Goal: Information Seeking & Learning: Learn about a topic

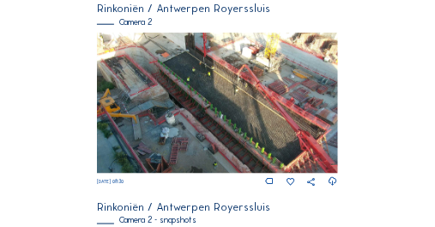
scroll to position [326, 0]
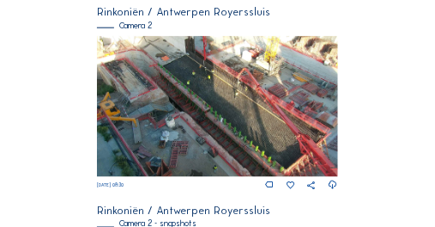
click at [161, 117] on img at bounding box center [217, 106] width 240 height 141
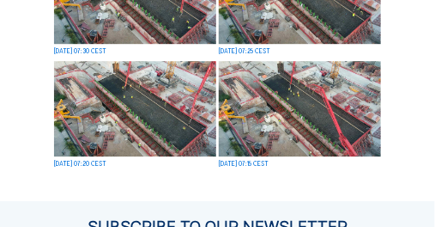
click at [305, 106] on img at bounding box center [300, 108] width 162 height 95
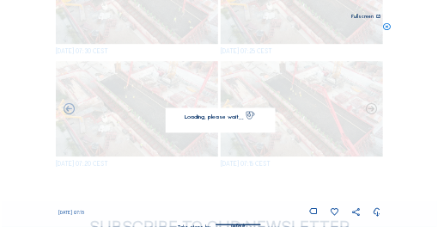
scroll to position [847, 0]
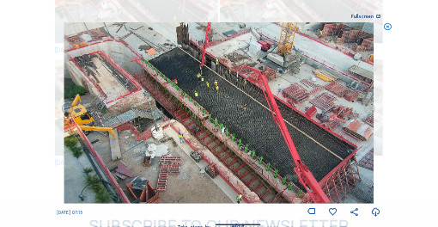
click at [371, 110] on icon at bounding box center [369, 108] width 13 height 13
click at [368, 109] on icon at bounding box center [369, 108] width 13 height 13
click at [67, 109] on icon at bounding box center [68, 108] width 13 height 13
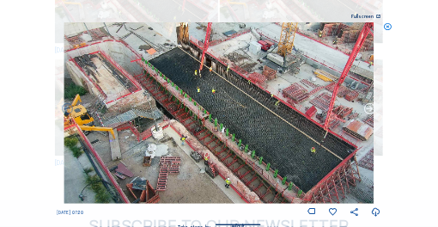
click at [370, 107] on icon at bounding box center [369, 108] width 13 height 13
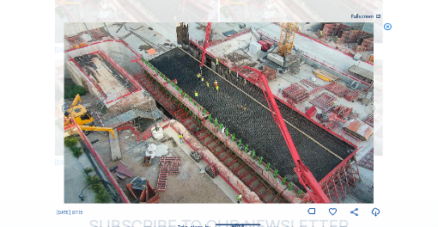
click at [370, 107] on icon at bounding box center [369, 108] width 13 height 13
click at [369, 108] on icon at bounding box center [369, 108] width 13 height 13
click at [369, 109] on icon at bounding box center [369, 108] width 13 height 13
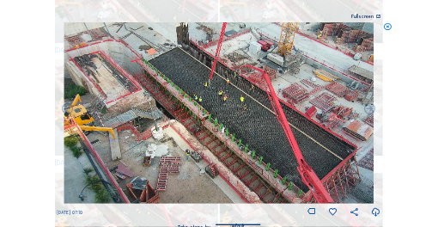
click at [369, 109] on icon at bounding box center [369, 108] width 13 height 13
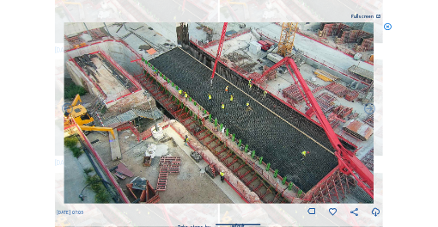
click at [369, 109] on icon at bounding box center [369, 108] width 13 height 13
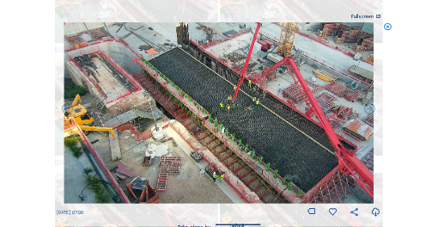
click at [369, 109] on icon at bounding box center [369, 108] width 13 height 13
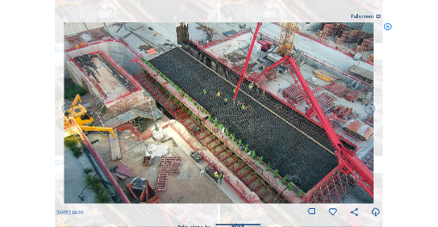
click at [369, 109] on icon at bounding box center [369, 108] width 13 height 13
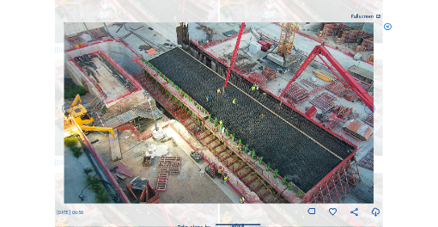
click at [369, 109] on icon at bounding box center [369, 108] width 13 height 13
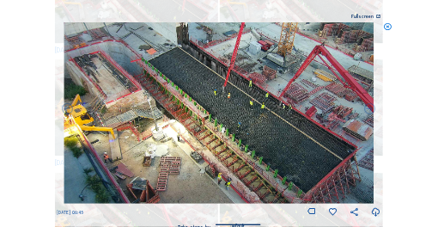
click at [369, 109] on icon at bounding box center [369, 108] width 13 height 13
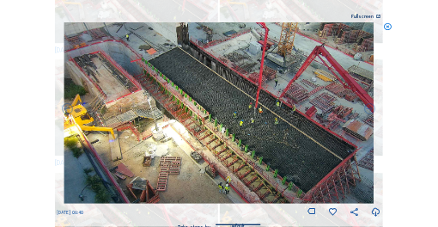
click at [369, 109] on icon at bounding box center [369, 108] width 13 height 13
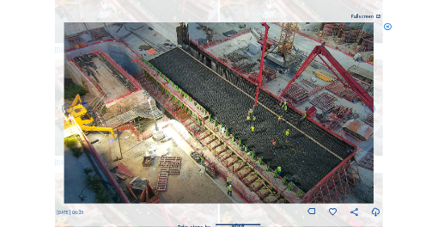
click at [369, 109] on icon at bounding box center [369, 108] width 13 height 13
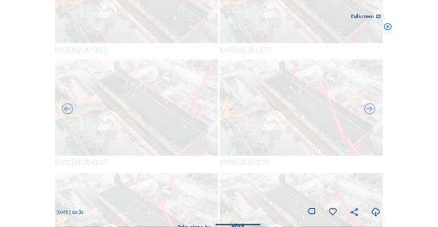
click at [369, 109] on icon at bounding box center [369, 108] width 13 height 13
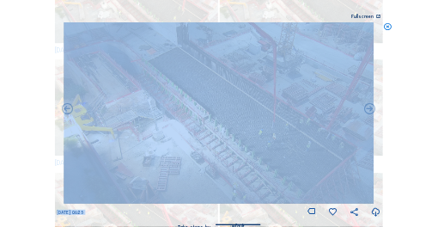
click at [369, 109] on icon at bounding box center [369, 108] width 13 height 13
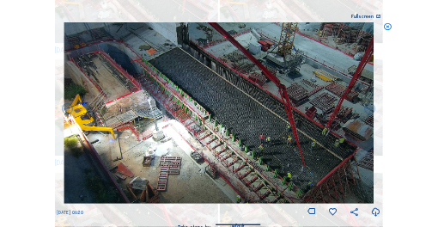
click at [369, 109] on icon at bounding box center [369, 108] width 13 height 13
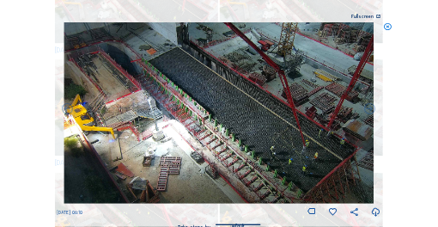
click at [369, 109] on icon at bounding box center [369, 108] width 13 height 13
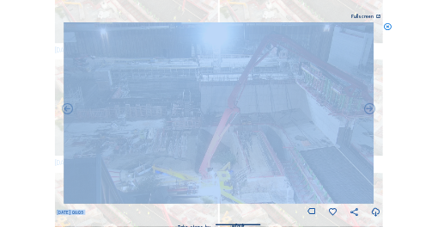
click at [369, 109] on icon at bounding box center [369, 108] width 13 height 13
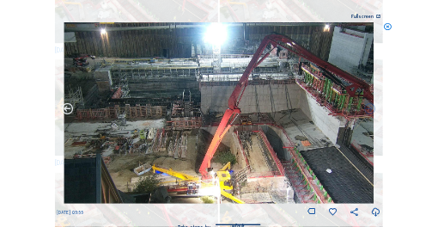
click at [68, 107] on icon at bounding box center [68, 108] width 13 height 13
click at [65, 110] on icon at bounding box center [68, 108] width 13 height 13
click at [68, 111] on icon at bounding box center [68, 108] width 13 height 13
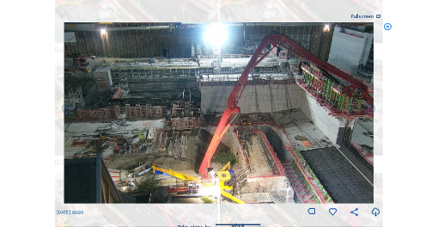
click at [68, 111] on icon at bounding box center [68, 108] width 13 height 13
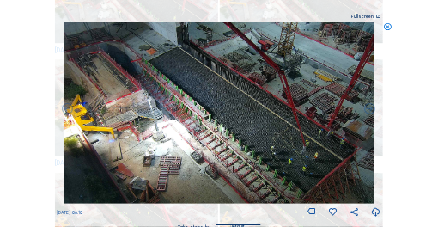
click at [68, 111] on icon at bounding box center [68, 108] width 13 height 13
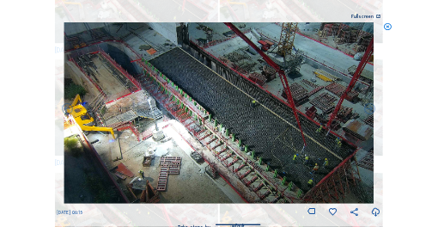
click at [68, 111] on icon at bounding box center [68, 108] width 13 height 13
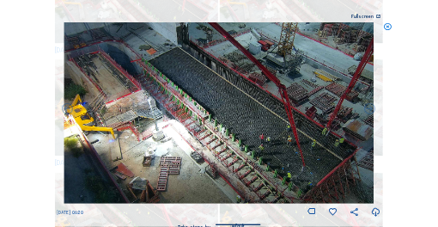
click at [68, 111] on icon at bounding box center [68, 108] width 13 height 13
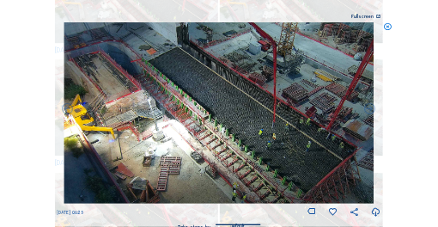
click at [68, 111] on icon at bounding box center [68, 108] width 13 height 13
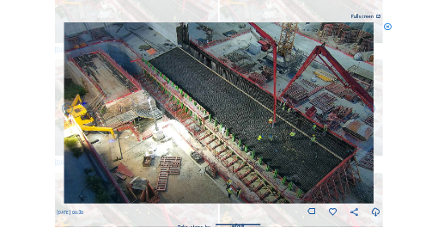
click at [68, 111] on icon at bounding box center [68, 108] width 13 height 13
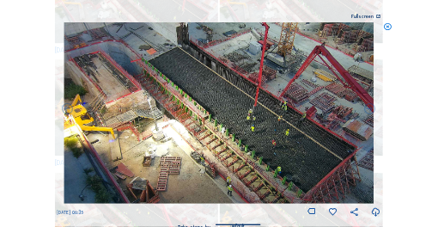
click at [68, 111] on icon at bounding box center [68, 108] width 13 height 13
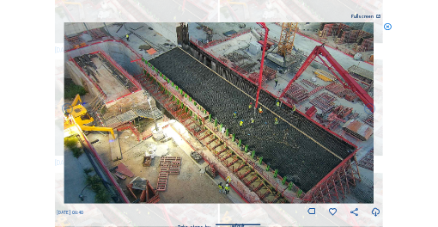
click at [68, 111] on icon at bounding box center [68, 108] width 13 height 13
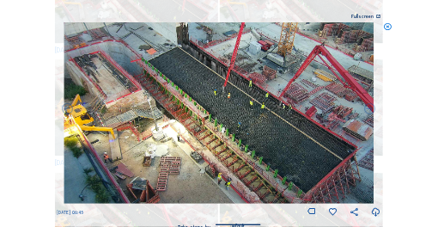
click at [68, 111] on icon at bounding box center [68, 108] width 13 height 13
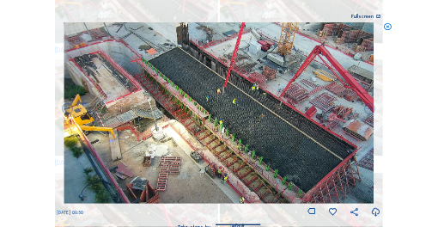
click at [68, 111] on icon at bounding box center [68, 108] width 13 height 13
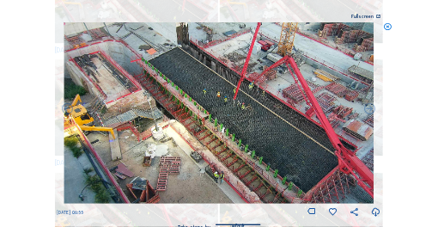
click at [68, 111] on icon at bounding box center [68, 108] width 13 height 13
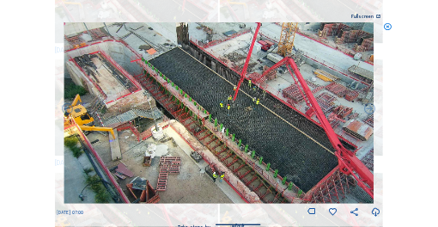
click at [68, 111] on icon at bounding box center [68, 108] width 13 height 13
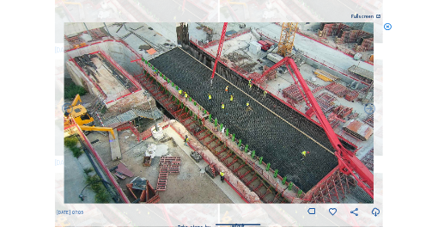
click at [68, 111] on icon at bounding box center [68, 108] width 13 height 13
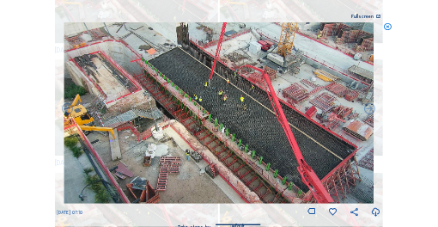
click at [68, 111] on icon at bounding box center [68, 108] width 13 height 13
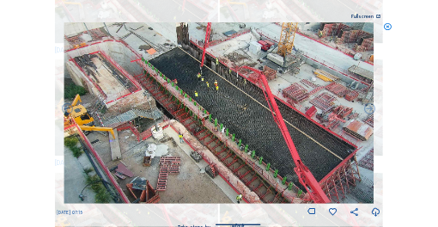
click at [68, 111] on icon at bounding box center [68, 108] width 13 height 13
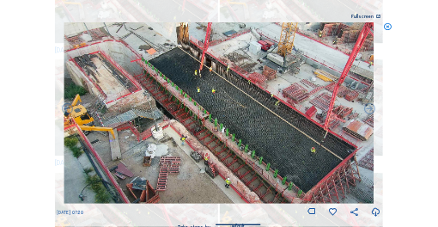
click at [68, 111] on icon at bounding box center [68, 108] width 13 height 13
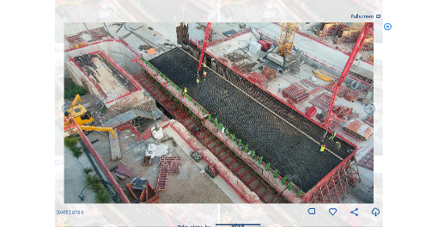
click at [68, 111] on icon at bounding box center [68, 108] width 13 height 13
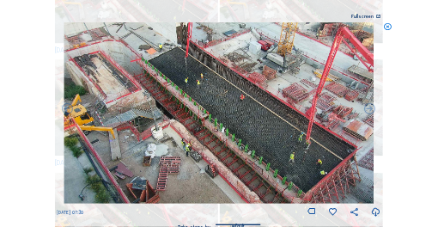
click at [68, 111] on icon at bounding box center [68, 108] width 13 height 13
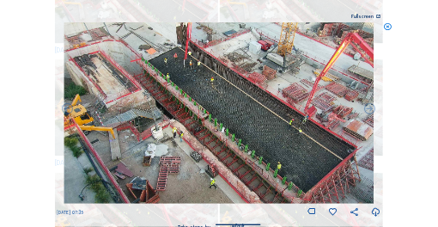
click at [68, 111] on icon at bounding box center [68, 108] width 13 height 13
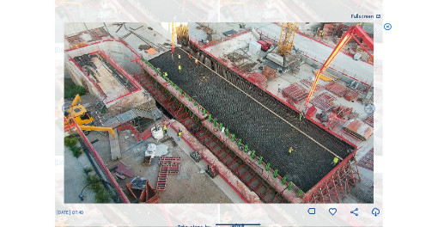
click at [68, 111] on icon at bounding box center [68, 108] width 13 height 13
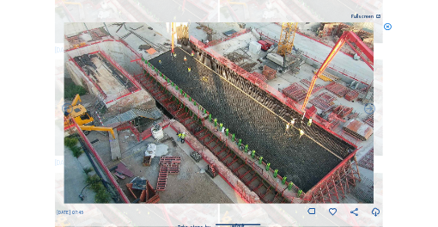
click at [68, 111] on icon at bounding box center [68, 108] width 13 height 13
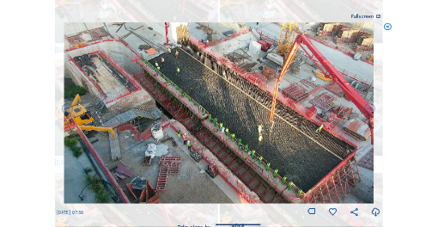
click at [68, 111] on icon at bounding box center [68, 108] width 13 height 13
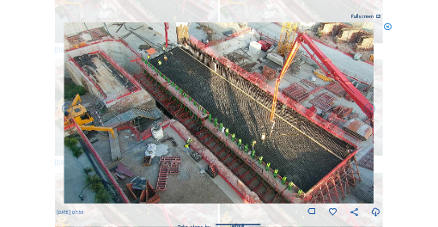
click at [68, 111] on icon at bounding box center [68, 108] width 13 height 13
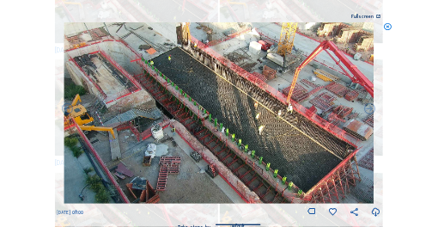
click at [68, 111] on icon at bounding box center [68, 108] width 13 height 13
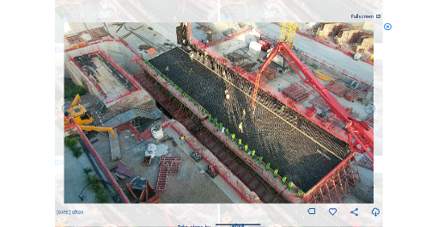
click at [68, 111] on icon at bounding box center [68, 108] width 13 height 13
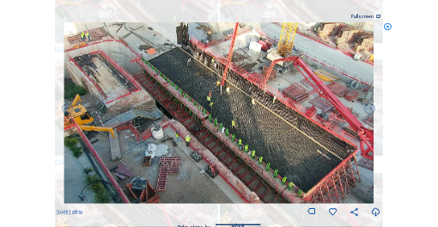
click at [68, 111] on icon at bounding box center [68, 108] width 13 height 13
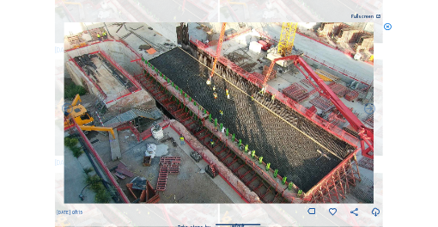
click at [68, 111] on icon at bounding box center [68, 108] width 13 height 13
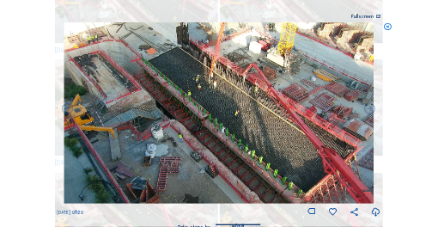
click at [68, 111] on icon at bounding box center [68, 108] width 13 height 13
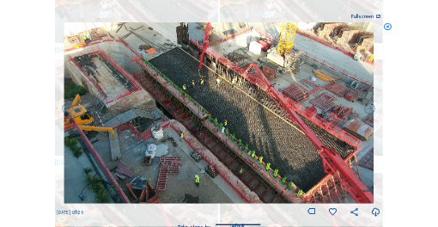
click at [68, 111] on icon at bounding box center [68, 108] width 13 height 13
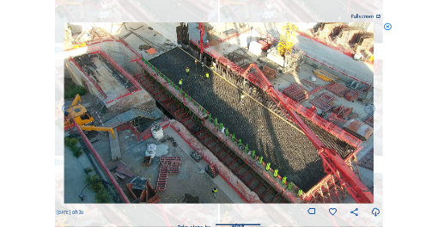
click at [68, 111] on icon at bounding box center [68, 108] width 13 height 13
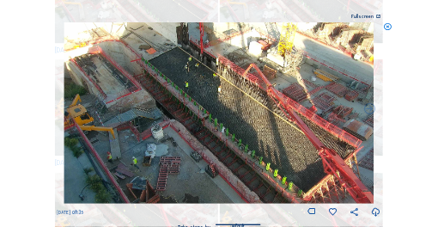
click at [68, 111] on img at bounding box center [218, 112] width 309 height 181
click at [387, 27] on icon at bounding box center [387, 26] width 9 height 9
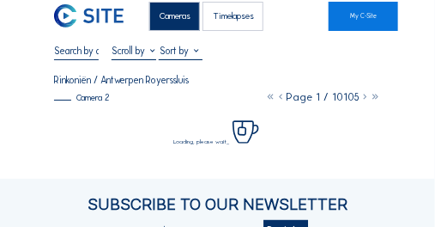
scroll to position [0, 0]
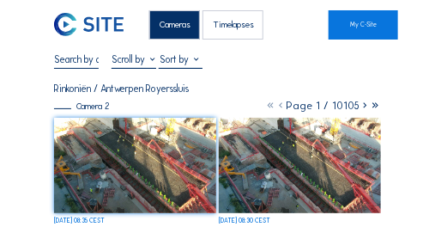
click at [173, 28] on div "Cameras" at bounding box center [174, 24] width 51 height 29
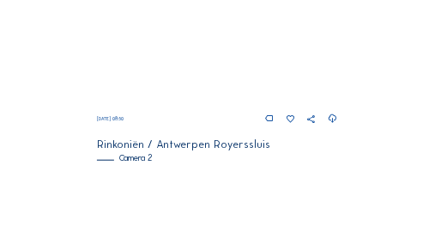
scroll to position [125, 0]
